Goal: Task Accomplishment & Management: Manage account settings

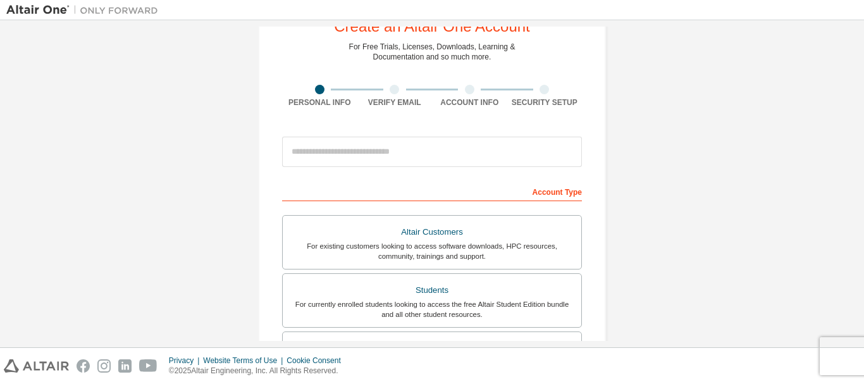
scroll to position [126, 0]
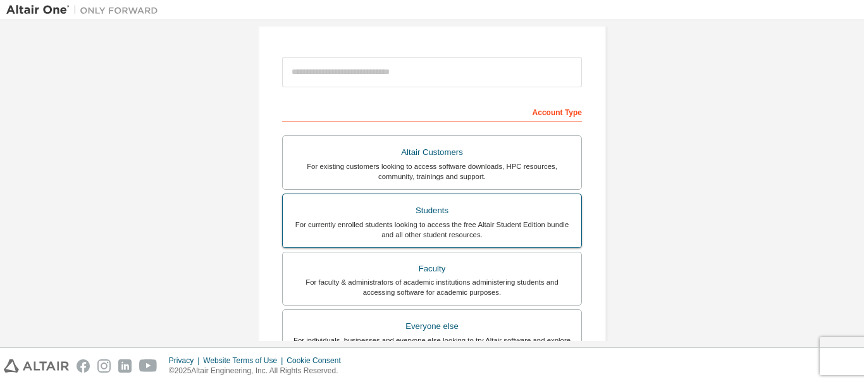
click at [486, 230] on div "For currently enrolled students looking to access the free Altair Student Editi…" at bounding box center [431, 229] width 283 height 20
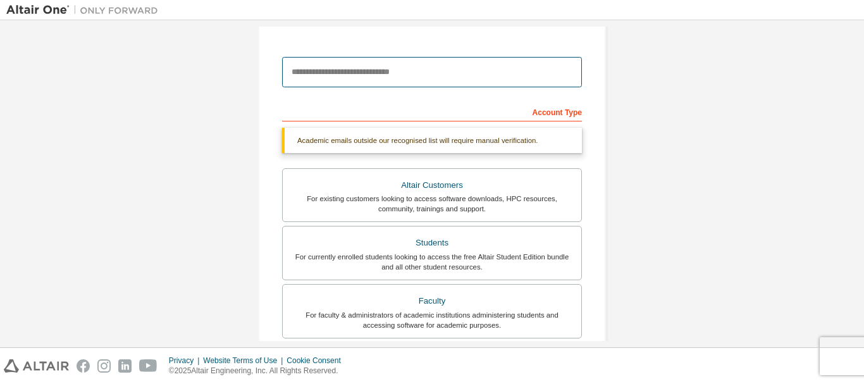
click at [500, 77] on input "email" at bounding box center [432, 72] width 300 height 30
type input "**********"
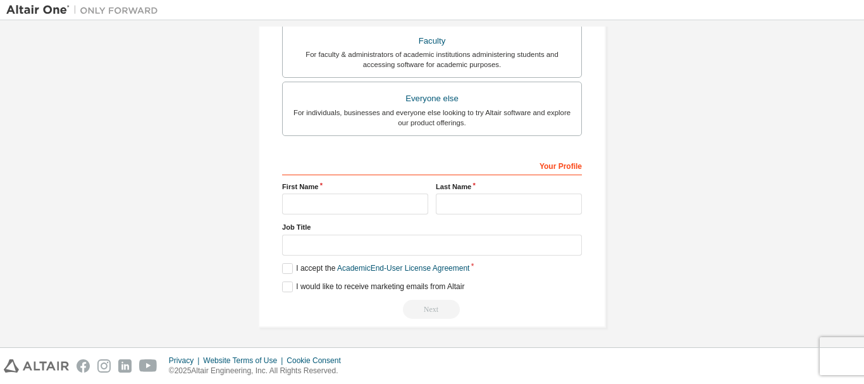
scroll to position [396, 0]
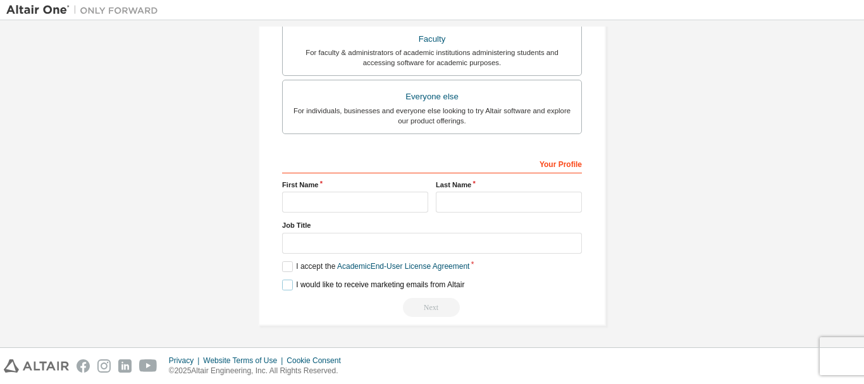
click at [287, 286] on label "I would like to receive marketing emails from Altair" at bounding box center [373, 285] width 182 height 11
click at [282, 270] on label "I accept the Academic End-User License Agreement" at bounding box center [375, 266] width 187 height 11
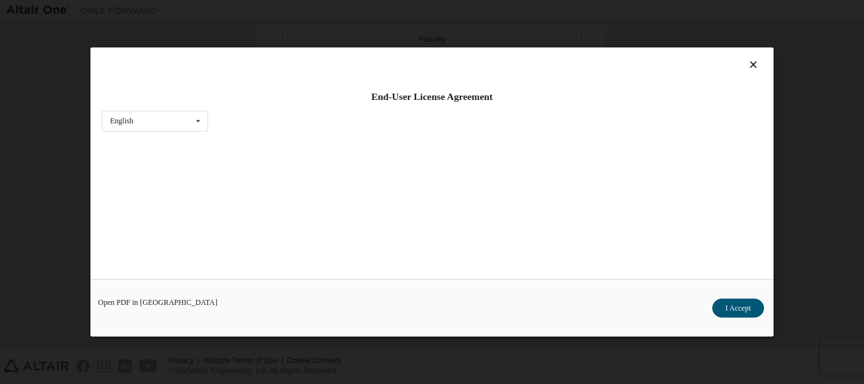
click at [750, 64] on icon at bounding box center [753, 64] width 13 height 11
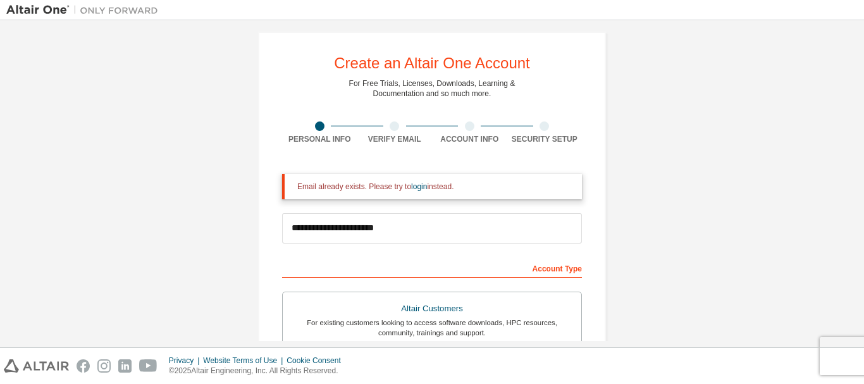
scroll to position [0, 0]
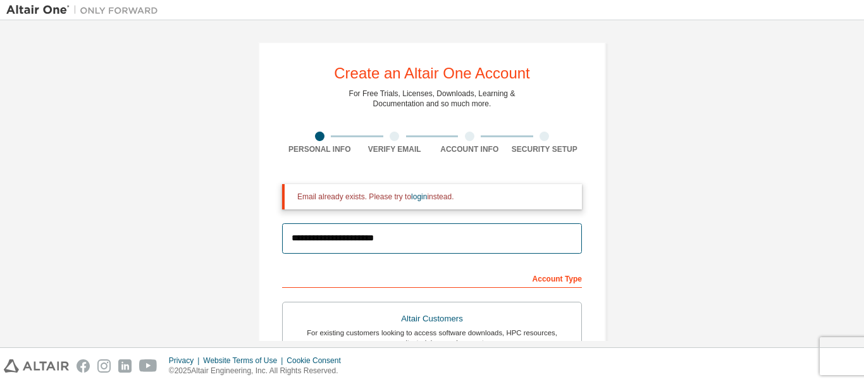
click at [463, 244] on input "**********" at bounding box center [432, 238] width 300 height 30
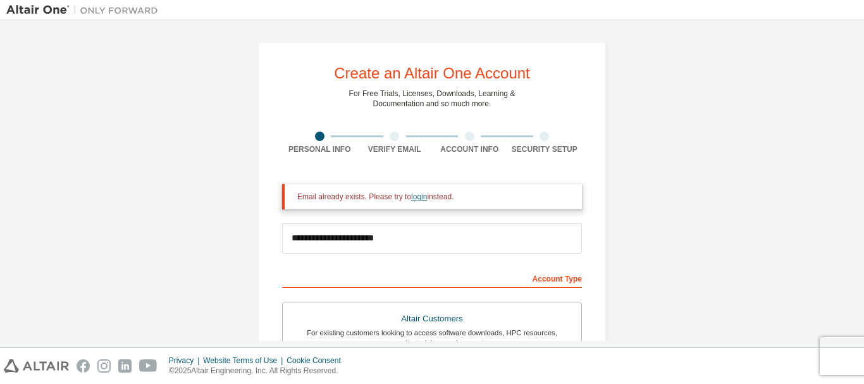
click at [419, 195] on link "login" at bounding box center [419, 196] width 16 height 9
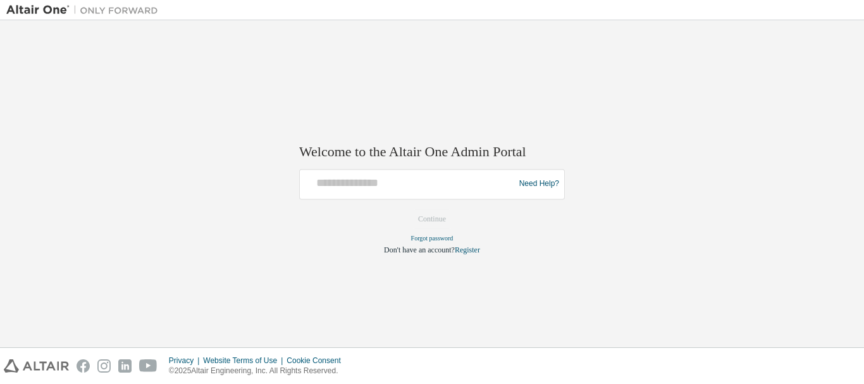
click at [427, 197] on div "Need Help?" at bounding box center [432, 184] width 266 height 30
click at [438, 192] on div at bounding box center [409, 184] width 208 height 24
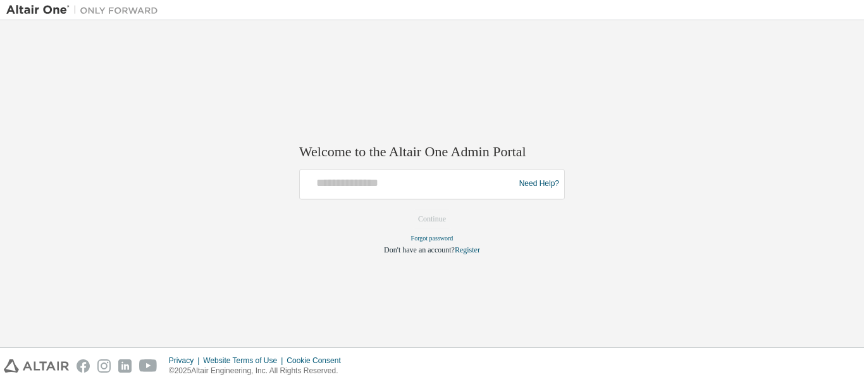
click at [438, 192] on div at bounding box center [409, 184] width 208 height 24
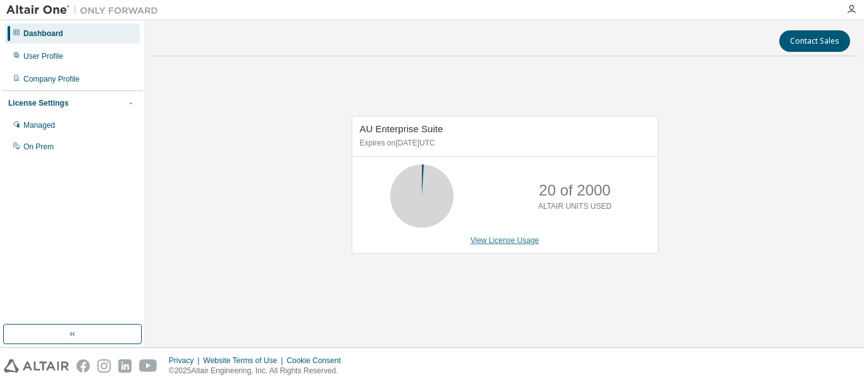
click at [506, 242] on link "View License Usage" at bounding box center [505, 240] width 69 height 9
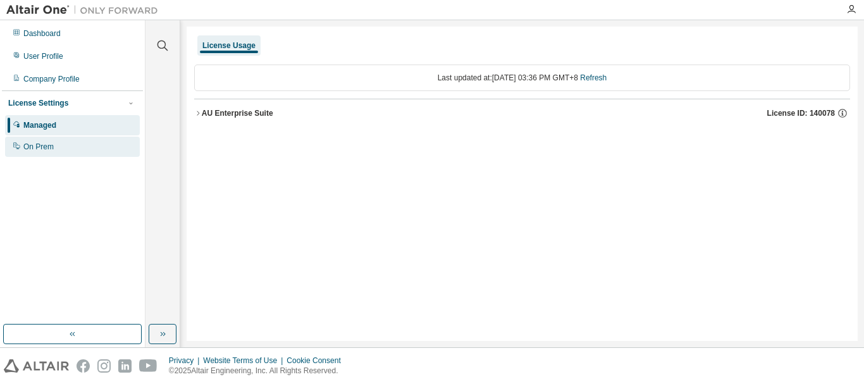
click at [80, 144] on div "On Prem" at bounding box center [72, 147] width 135 height 20
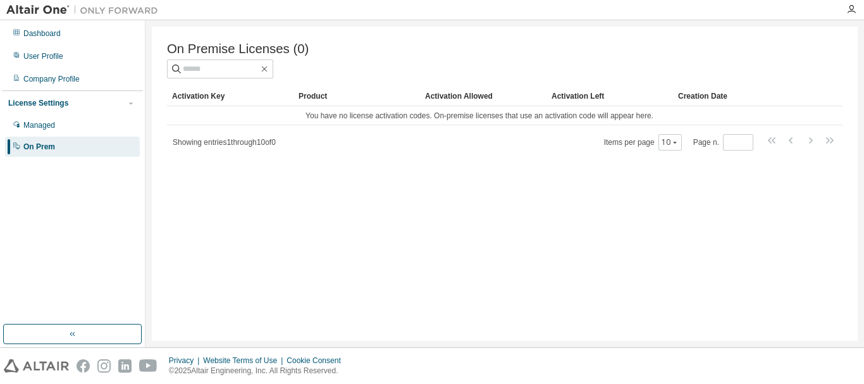
click at [369, 144] on div "Showing entries 1 through 10 of 0 Items per page 10 Page n. *" at bounding box center [504, 142] width 675 height 18
click at [455, 95] on div "Activation Allowed" at bounding box center [483, 96] width 116 height 20
click at [219, 94] on div "Activation Key" at bounding box center [230, 96] width 116 height 20
click at [87, 131] on div "Managed" at bounding box center [72, 125] width 135 height 20
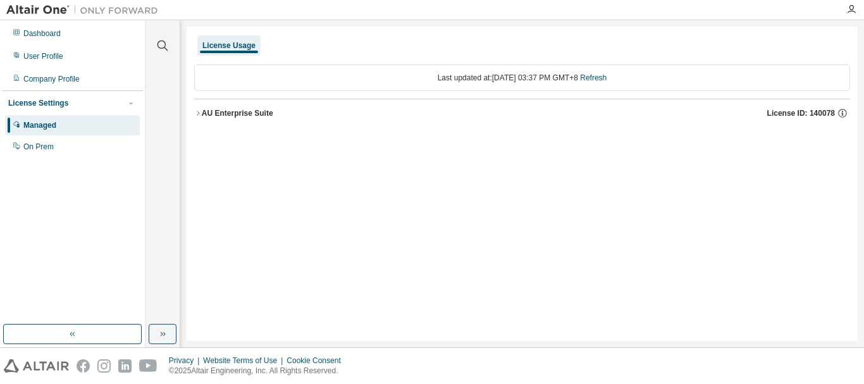
click at [567, 111] on div "AU Enterprise Suite License ID: 140078" at bounding box center [526, 113] width 648 height 11
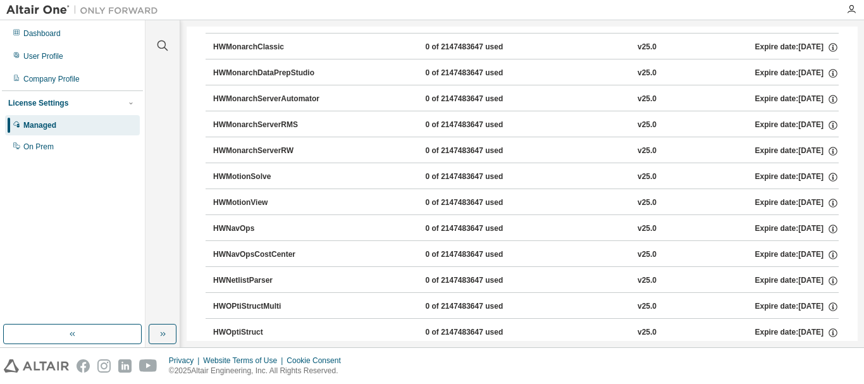
scroll to position [5059, 0]
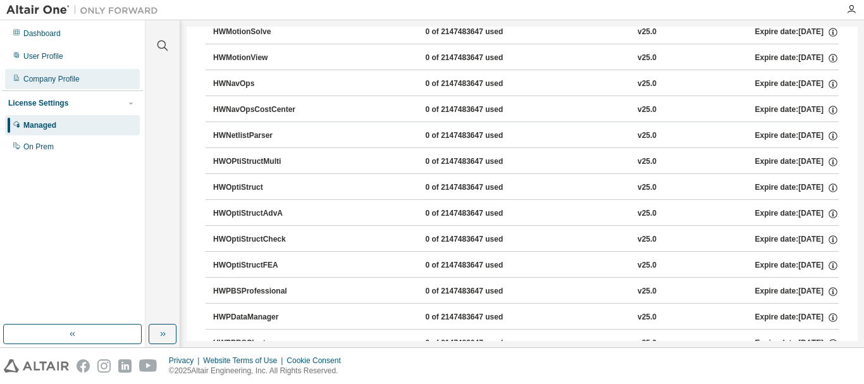
click at [97, 82] on div "Company Profile" at bounding box center [72, 79] width 135 height 20
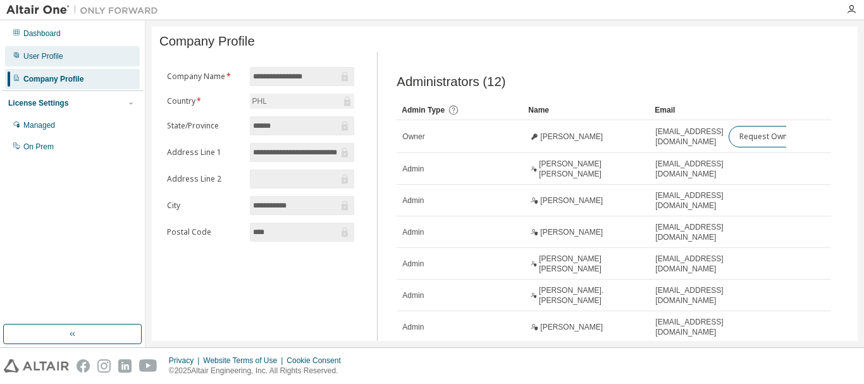
click at [99, 61] on div "User Profile" at bounding box center [72, 56] width 135 height 20
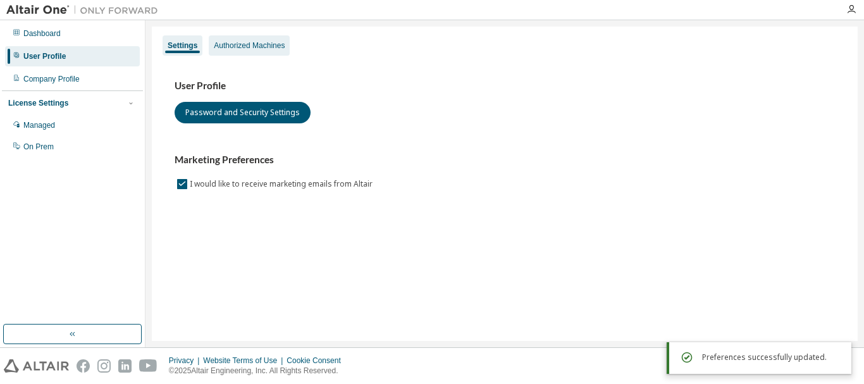
click at [233, 45] on div "Authorized Machines" at bounding box center [249, 45] width 71 height 10
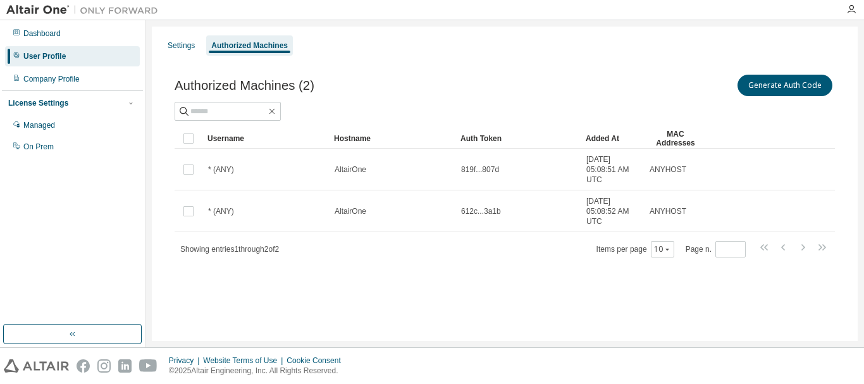
click at [204, 40] on div "Settings Authorized Machines" at bounding box center [504, 45] width 691 height 23
click at [184, 44] on div "Settings" at bounding box center [181, 45] width 27 height 10
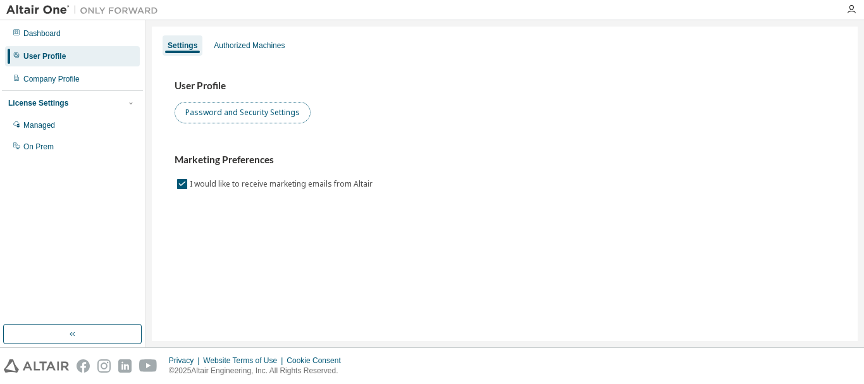
click at [215, 113] on button "Password and Security Settings" at bounding box center [243, 113] width 136 height 22
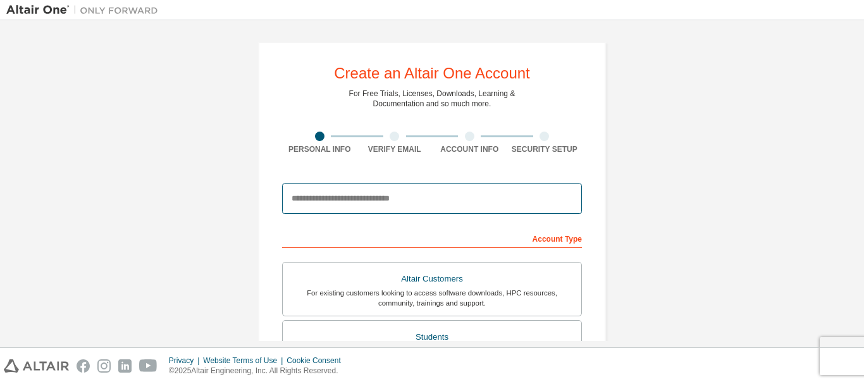
click at [391, 205] on input "email" at bounding box center [432, 198] width 300 height 30
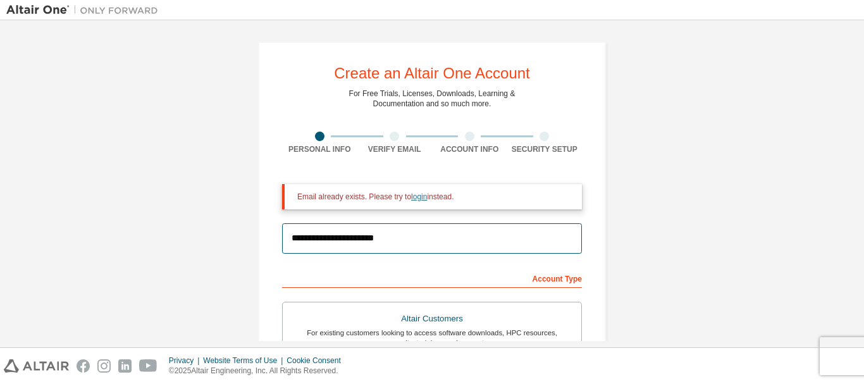
type input "**********"
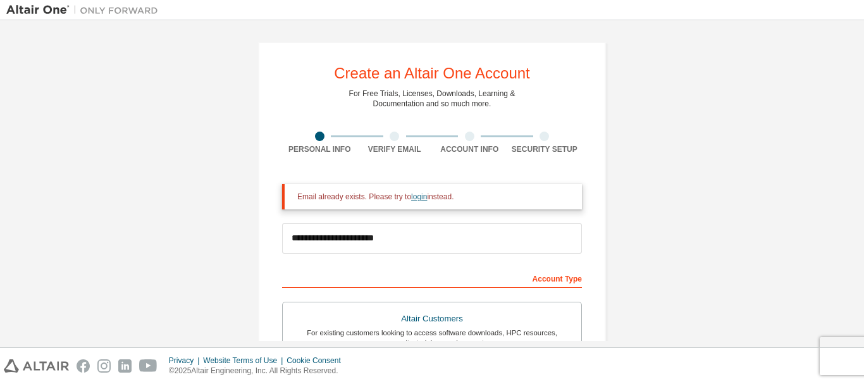
click at [411, 192] on link "login" at bounding box center [419, 196] width 16 height 9
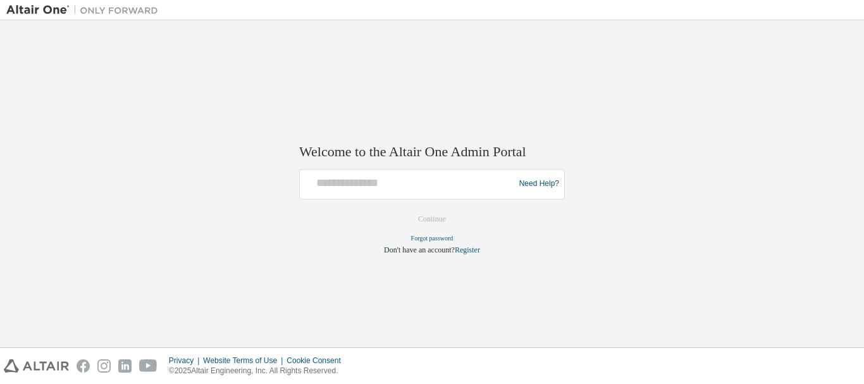
click at [485, 197] on div "Need Help?" at bounding box center [432, 184] width 266 height 30
